Goal: Task Accomplishment & Management: Complete application form

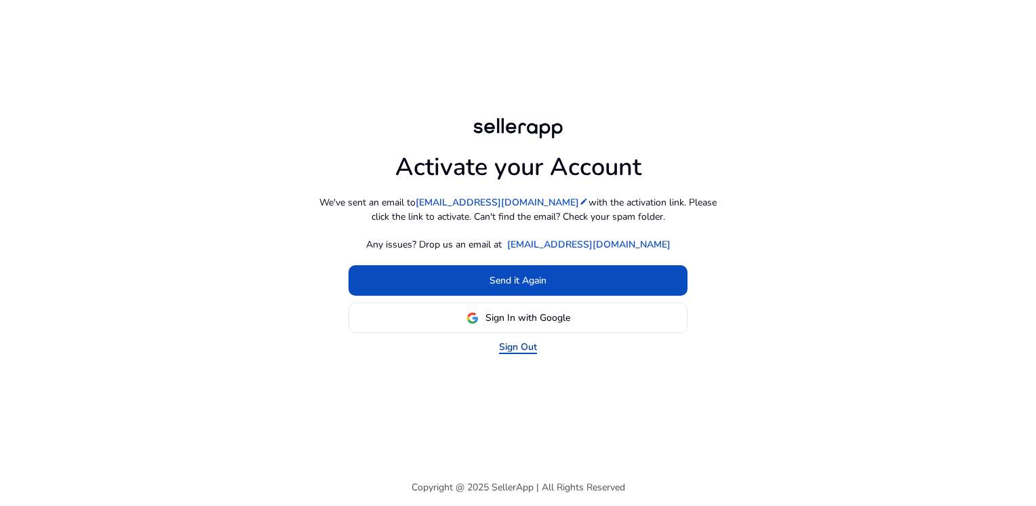
click at [527, 347] on link "Sign Out" at bounding box center [518, 347] width 38 height 14
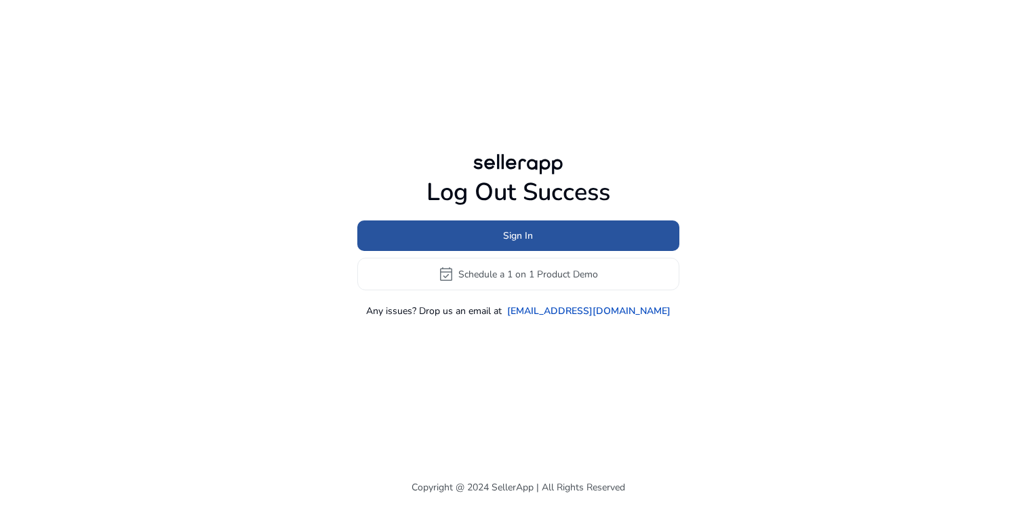
click at [517, 237] on span "Sign In" at bounding box center [518, 236] width 30 height 14
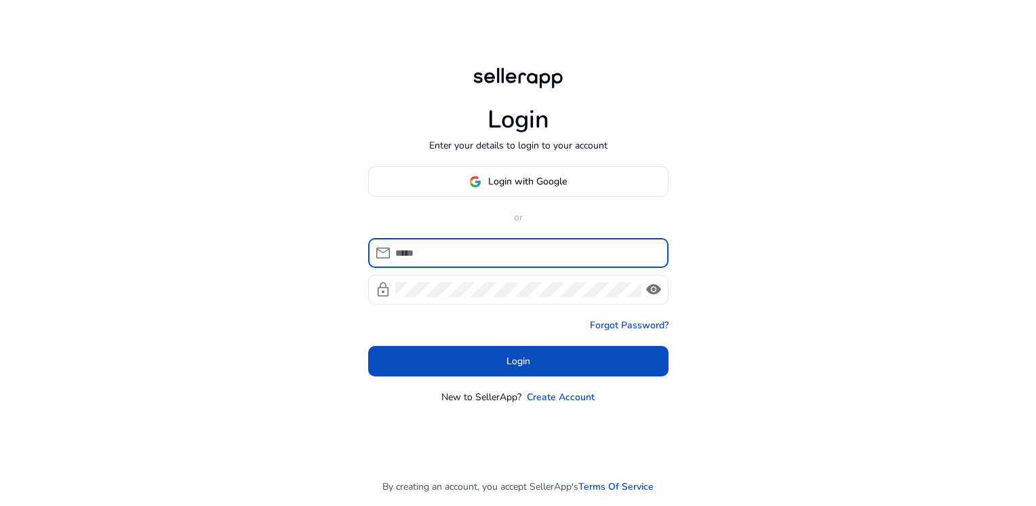
click at [459, 258] on input at bounding box center [526, 253] width 262 height 15
type input "**********"
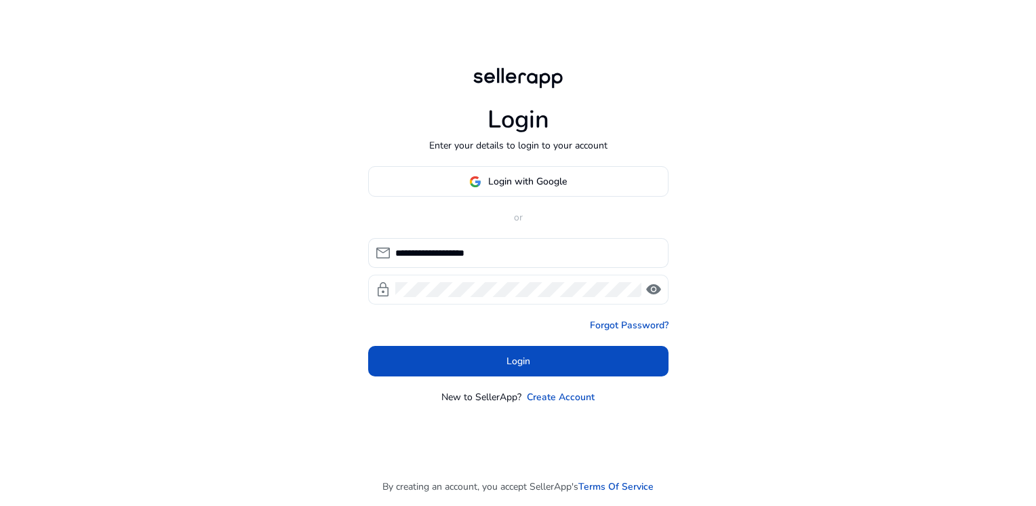
click at [652, 290] on span "visibility" at bounding box center [654, 289] width 16 height 16
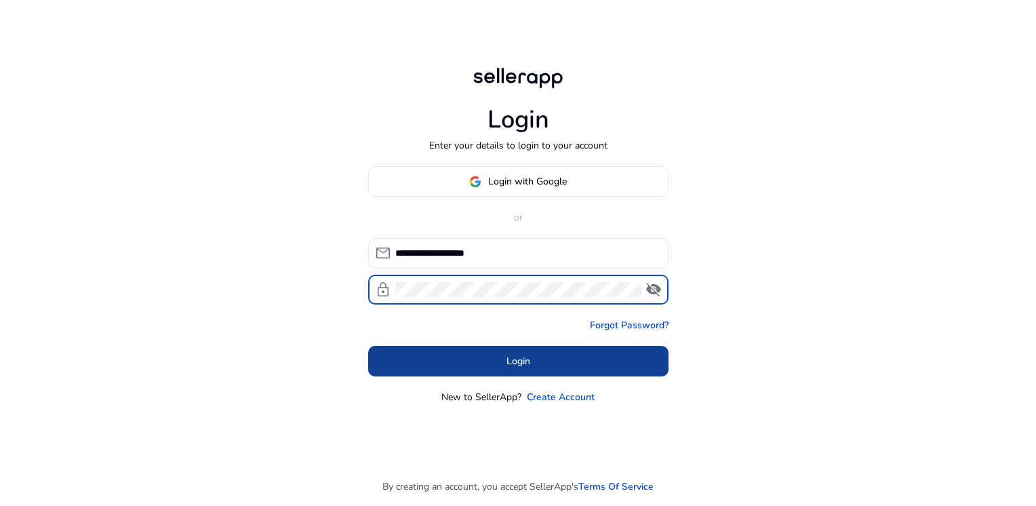
click at [499, 359] on span at bounding box center [518, 361] width 300 height 33
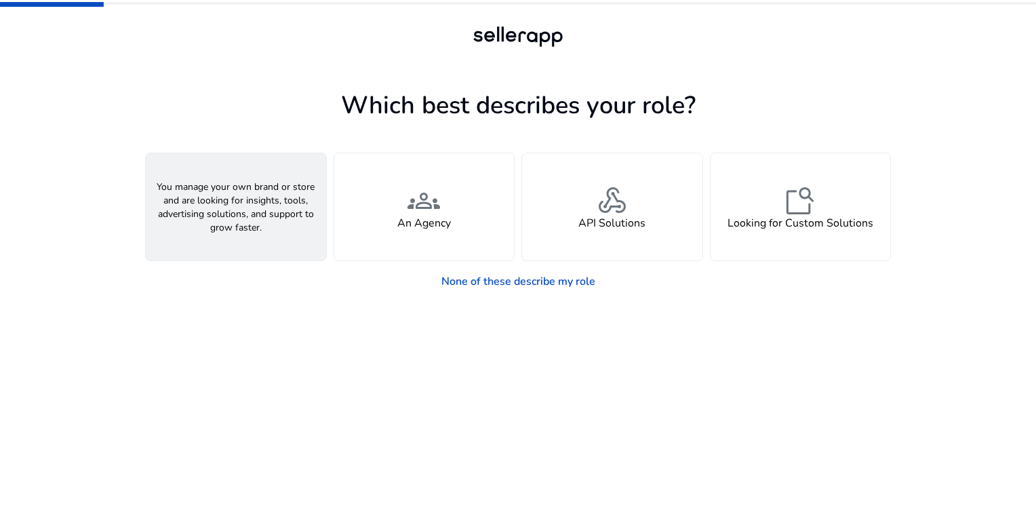
click at [229, 226] on h4 "A Seller" at bounding box center [236, 223] width 41 height 13
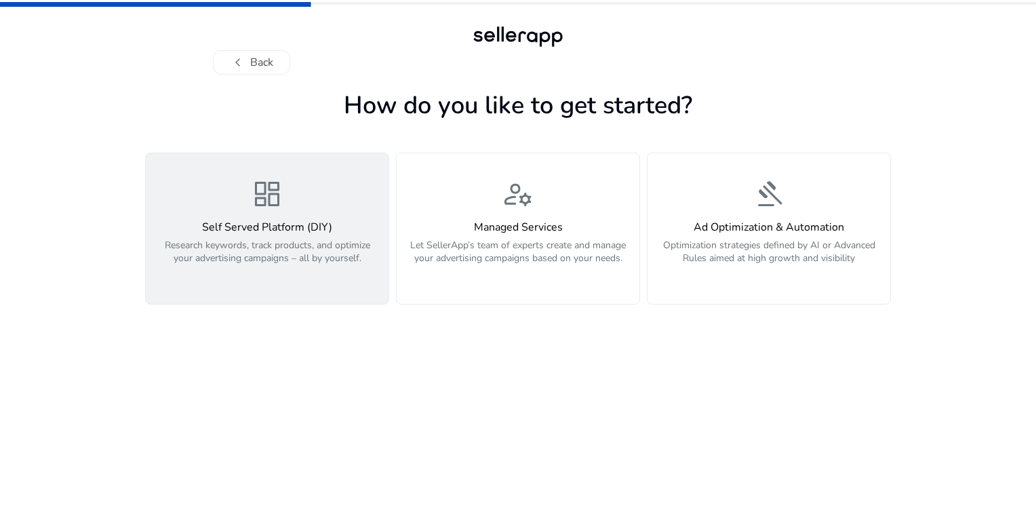
click at [265, 206] on span "dashboard" at bounding box center [267, 194] width 33 height 33
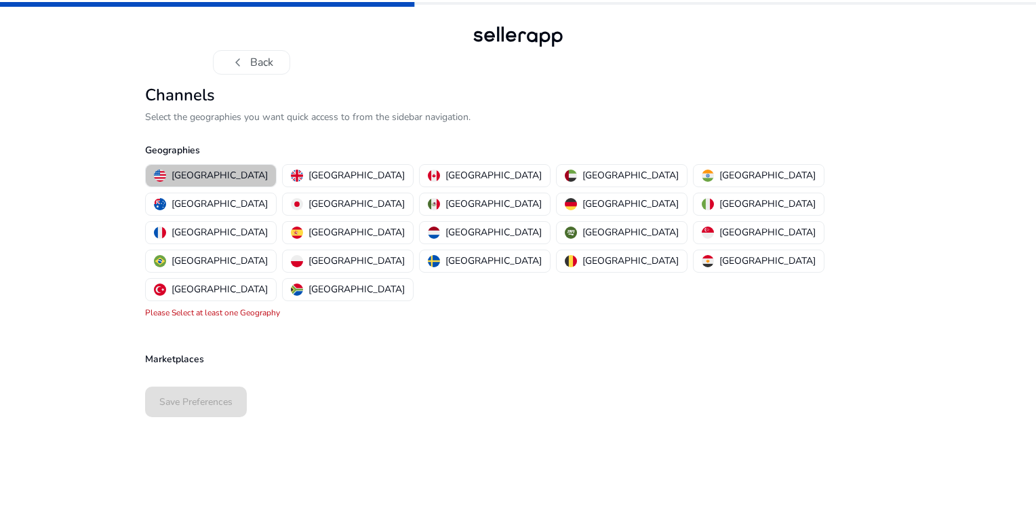
click at [211, 172] on p "[GEOGRAPHIC_DATA]" at bounding box center [220, 175] width 96 height 14
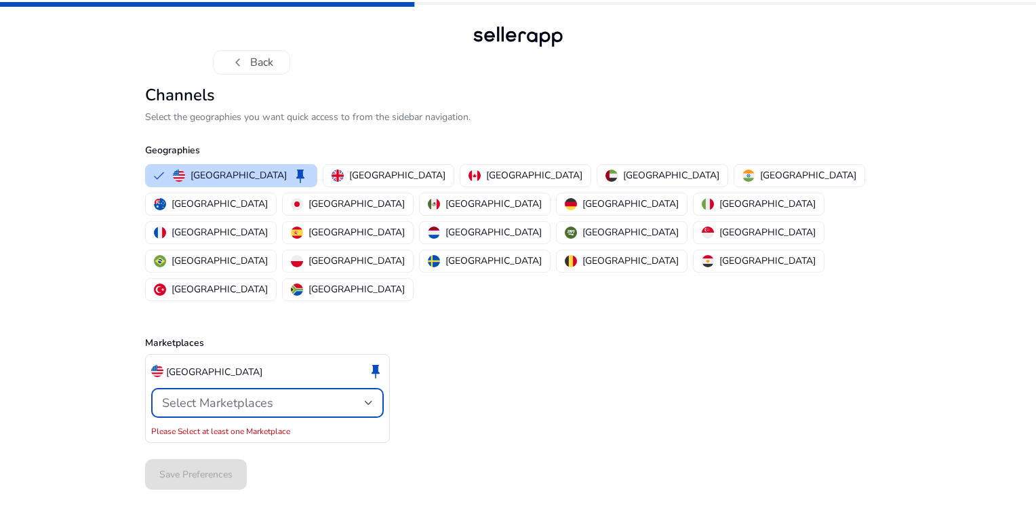
click at [370, 400] on div at bounding box center [369, 402] width 8 height 5
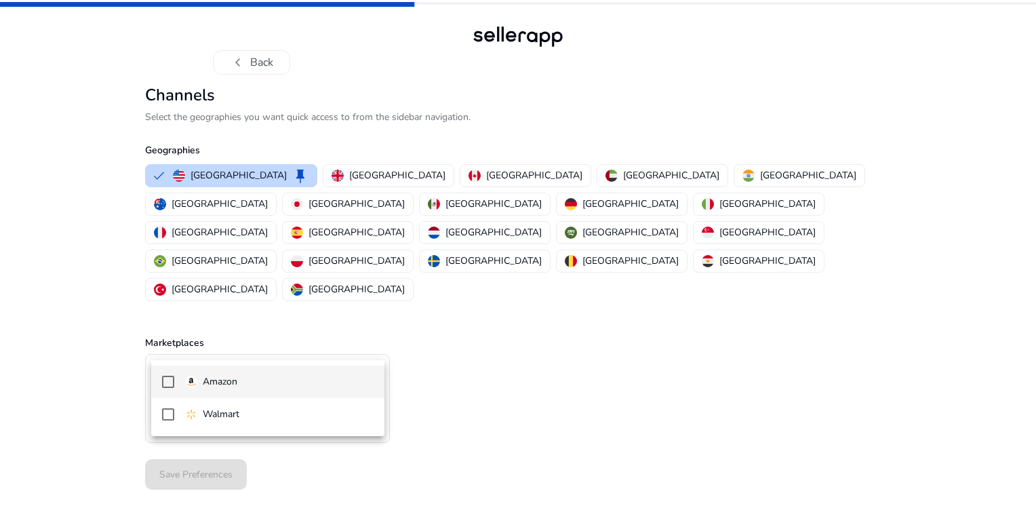
click at [215, 387] on p "Amazon" at bounding box center [220, 381] width 35 height 15
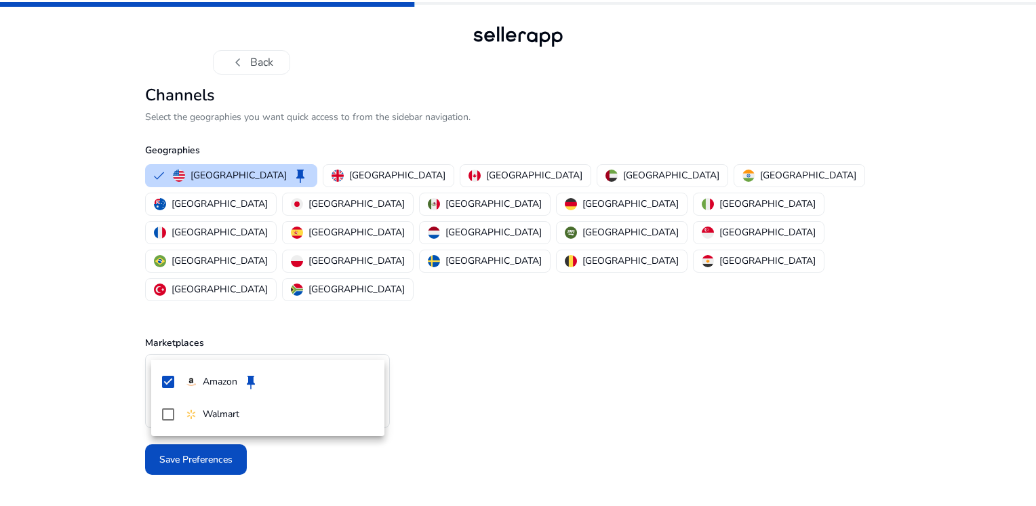
click at [518, 376] on div at bounding box center [518, 253] width 1036 height 506
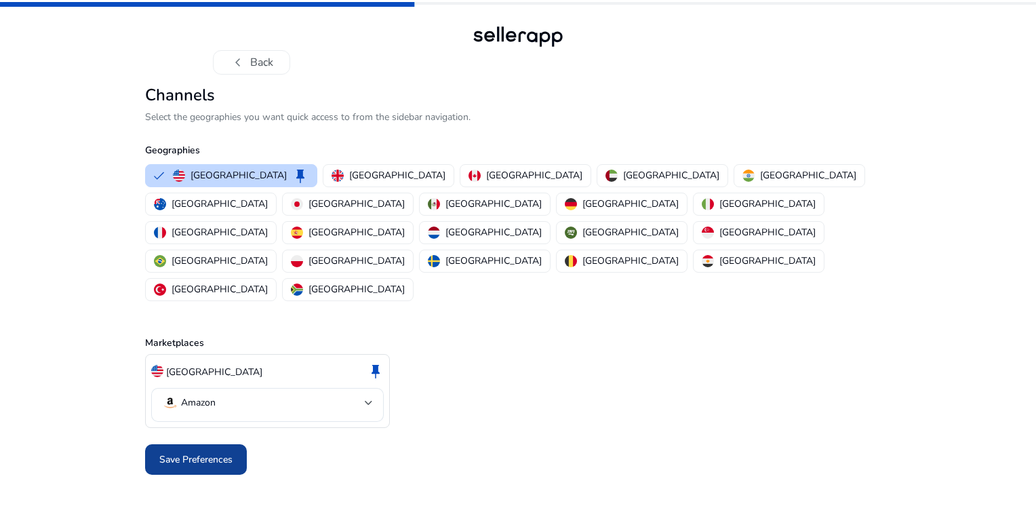
click at [188, 452] on span "Save Preferences" at bounding box center [195, 459] width 73 height 14
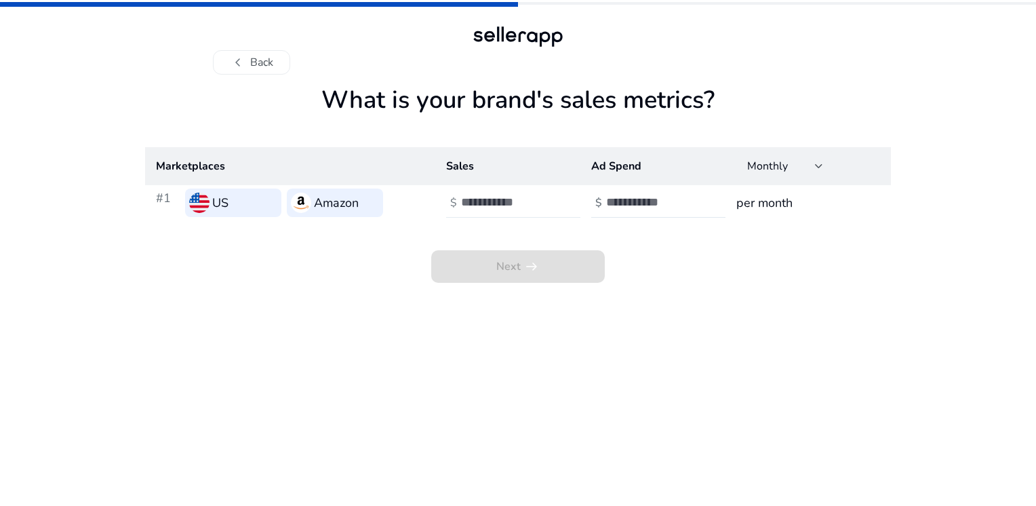
click at [547, 199] on input "*" at bounding box center [507, 202] width 92 height 15
type input "*"
click at [547, 199] on input "*" at bounding box center [507, 202] width 92 height 15
type input "*"
type input "***"
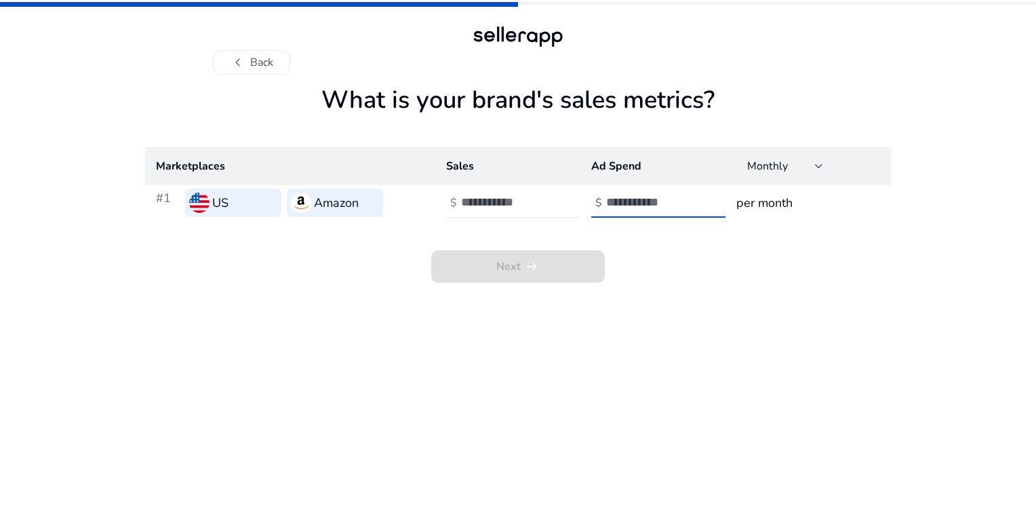
click at [635, 199] on input "number" at bounding box center [652, 202] width 92 height 15
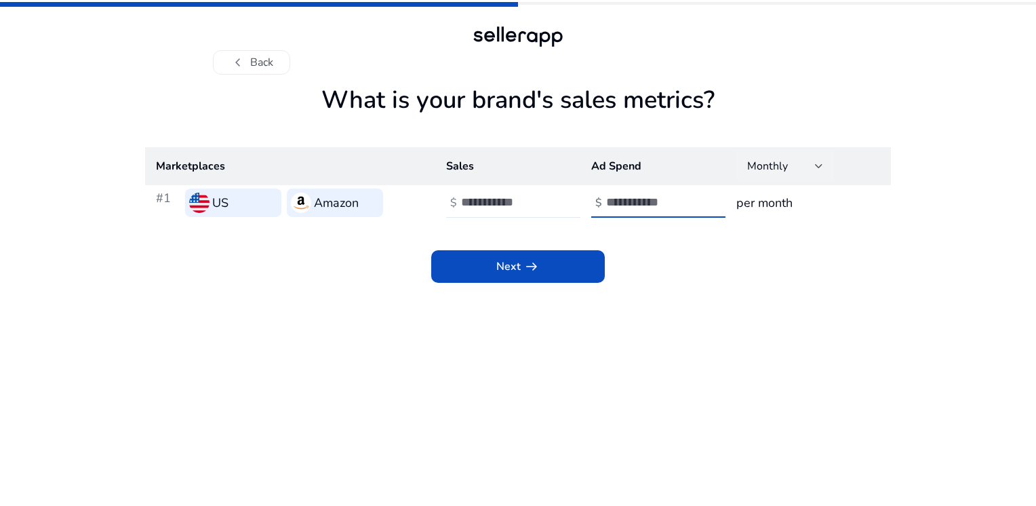
type input "**"
click at [815, 163] on div at bounding box center [819, 166] width 8 height 16
click at [815, 163] on div at bounding box center [518, 253] width 1036 height 506
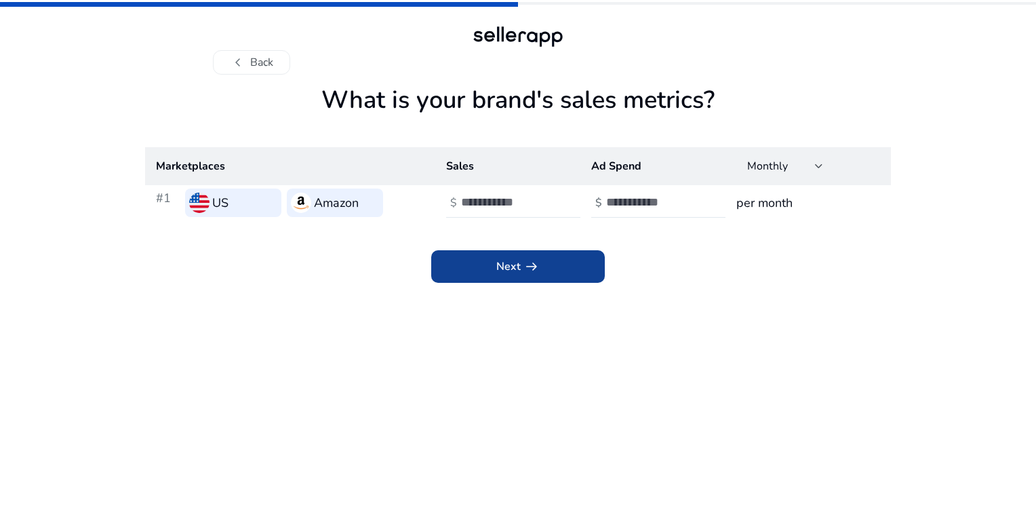
click at [494, 265] on span at bounding box center [518, 266] width 174 height 33
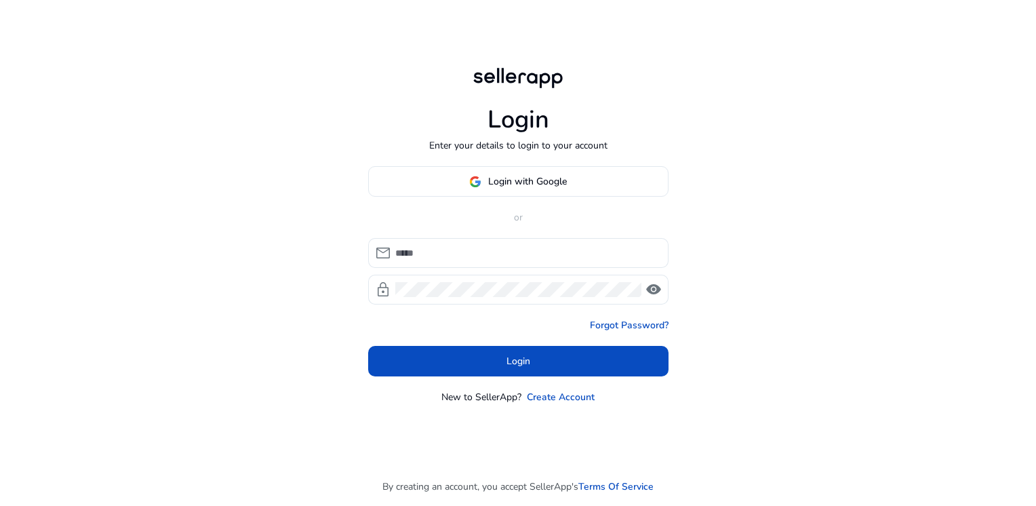
type input "**********"
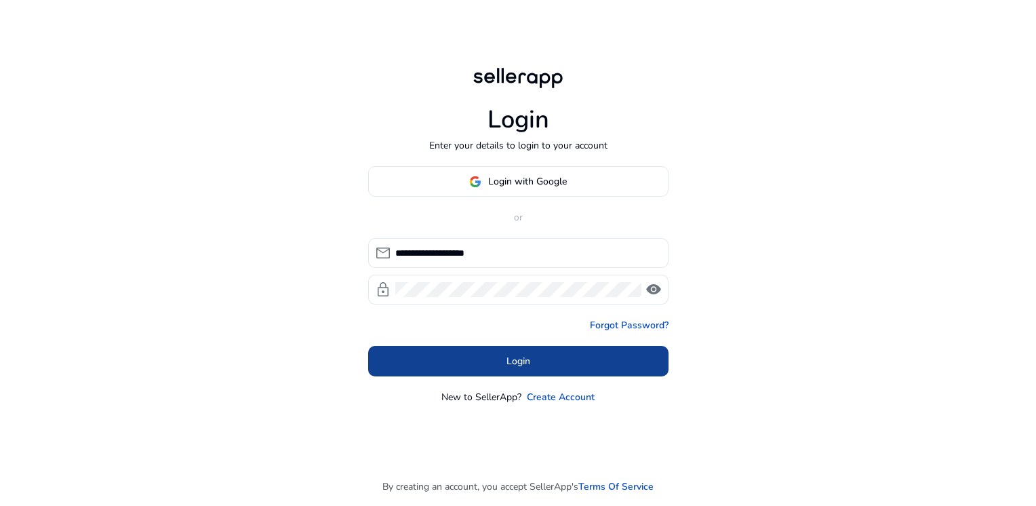
click at [482, 374] on span at bounding box center [518, 361] width 300 height 33
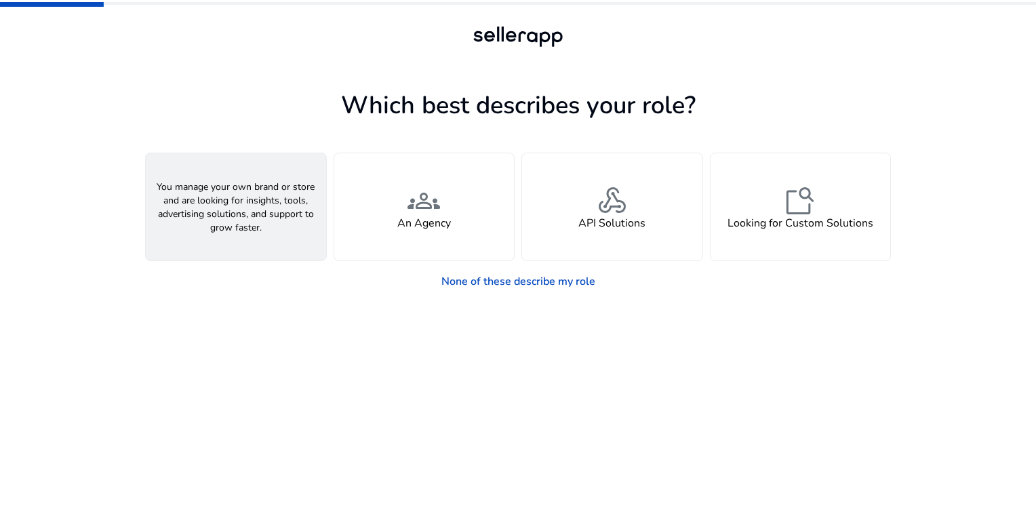
click at [239, 206] on span "person" at bounding box center [236, 200] width 33 height 33
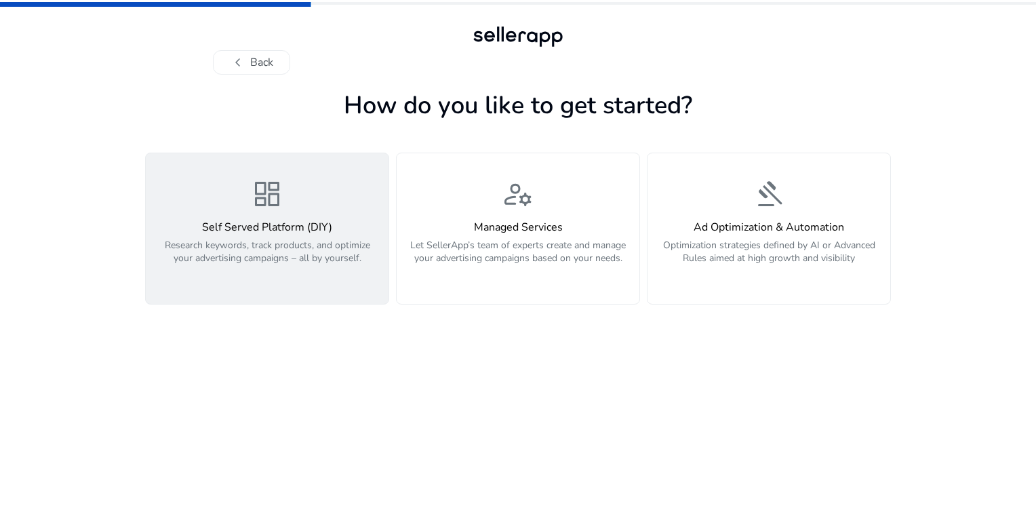
click at [239, 239] on p "Research keywords, track products, and optimize your advertising campaigns – al…" at bounding box center [267, 259] width 227 height 41
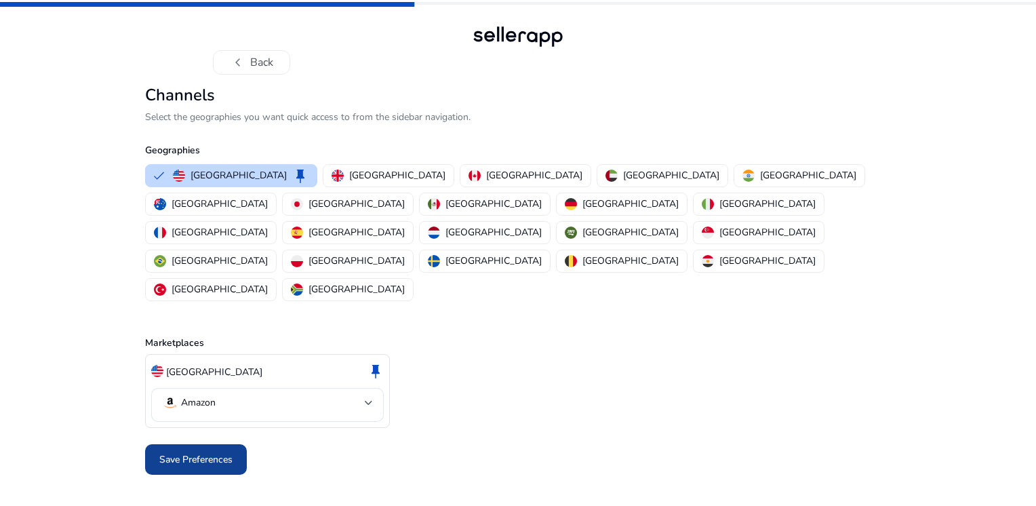
click at [184, 452] on span "Save Preferences" at bounding box center [195, 459] width 73 height 14
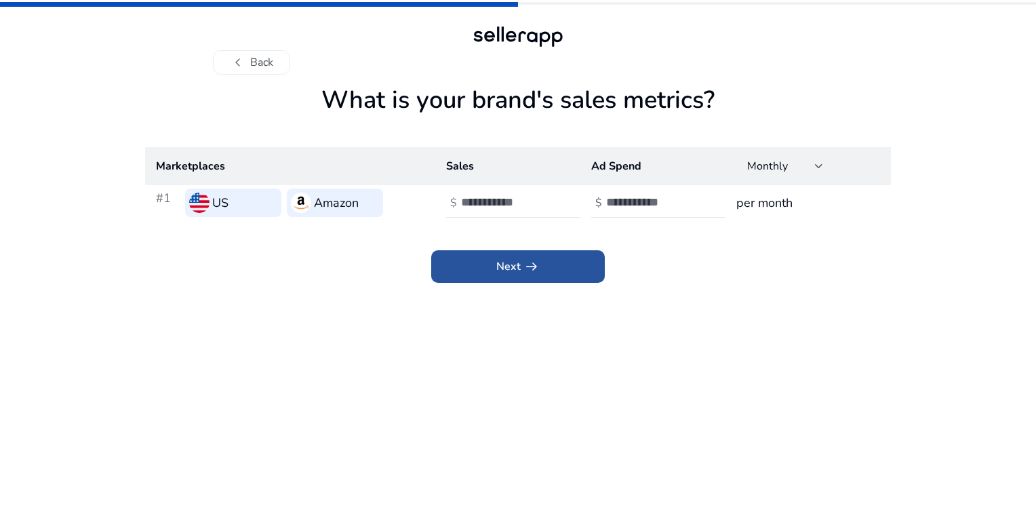
click at [471, 274] on span at bounding box center [518, 266] width 174 height 33
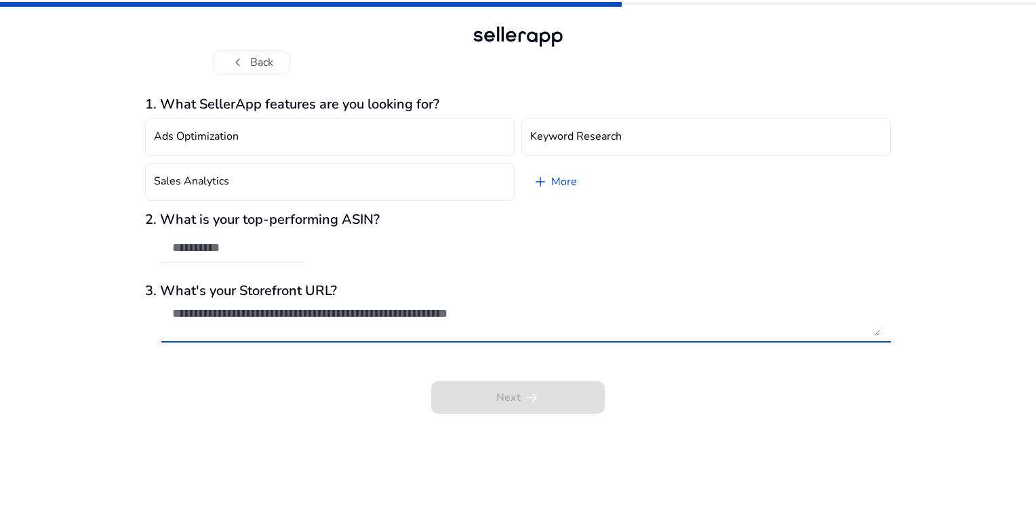
click at [315, 311] on textarea at bounding box center [526, 321] width 708 height 30
